Goal: Task Accomplishment & Management: Use online tool/utility

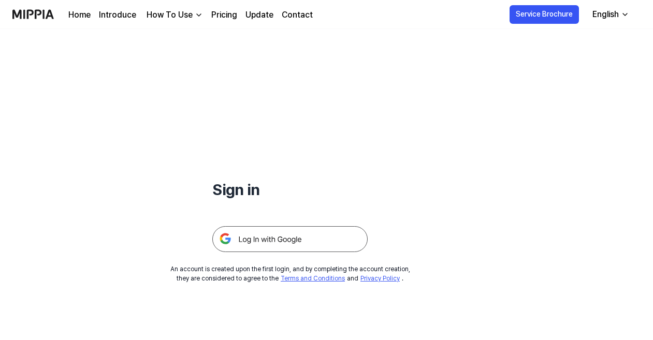
click at [288, 239] on img at bounding box center [289, 239] width 155 height 26
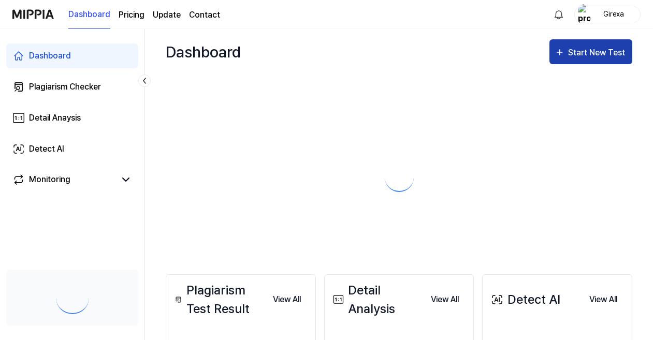
click at [576, 60] on button "Start New Test" at bounding box center [590, 51] width 83 height 25
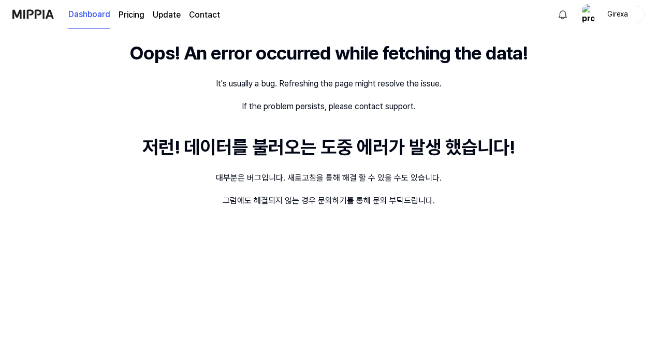
click at [136, 16] on page\) "Pricing" at bounding box center [132, 15] width 26 height 12
click at [195, 16] on link "Contact" at bounding box center [204, 15] width 31 height 12
